Goal: Complete application form

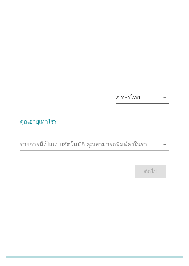
click at [162, 102] on icon "arrow_drop_down" at bounding box center [165, 97] width 9 height 9
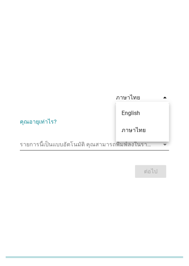
click at [119, 150] on input "รายการนี้เป็นแบบอัตโนมัติ คุณสามารถพิมพ์ลงในรายการนี้" at bounding box center [89, 144] width 139 height 11
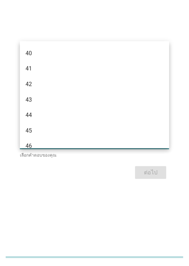
scroll to position [339, 0]
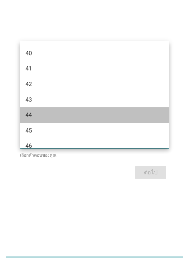
click at [38, 117] on div "44" at bounding box center [89, 115] width 127 height 9
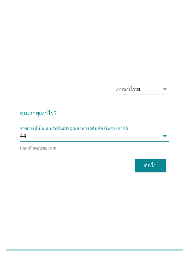
click at [155, 177] on div "ต่อไป" at bounding box center [151, 172] width 20 height 9
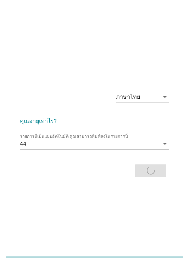
scroll to position [0, 0]
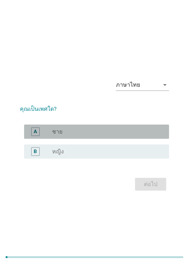
click at [149, 135] on div "radio_button_unchecked ชาย" at bounding box center [105, 131] width 106 height 7
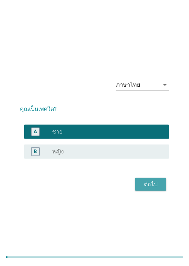
click at [160, 188] on div "ต่อไป" at bounding box center [151, 184] width 20 height 9
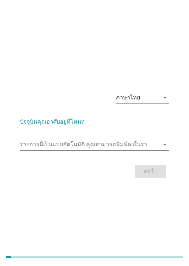
click at [154, 150] on input "รายการนี้เป็นแบบอัตโนมัติ คุณสามารถพิมพ์ลงในรายการนี้" at bounding box center [89, 144] width 139 height 11
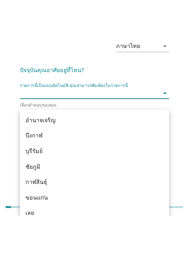
click at [90, 149] on input "รายการนี้เป็นแบบอัตโนมัติ คุณสามารถพิมพ์ลงในรายการนี้" at bounding box center [89, 142] width 139 height 11
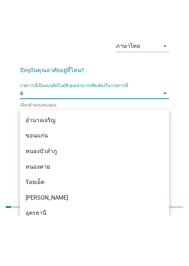
type input "อุ"
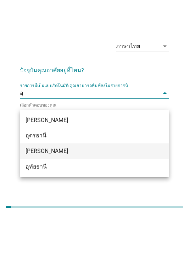
click at [52, 201] on div "[PERSON_NAME]" at bounding box center [89, 201] width 127 height 9
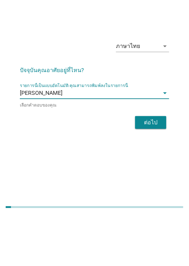
click at [157, 177] on div "ต่อไป" at bounding box center [151, 172] width 20 height 9
